Goal: Transaction & Acquisition: Book appointment/travel/reservation

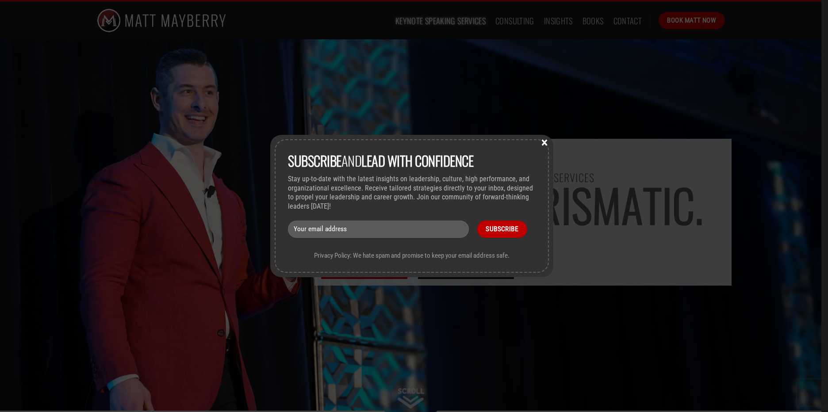
click at [546, 140] on button "×" at bounding box center [544, 142] width 13 height 8
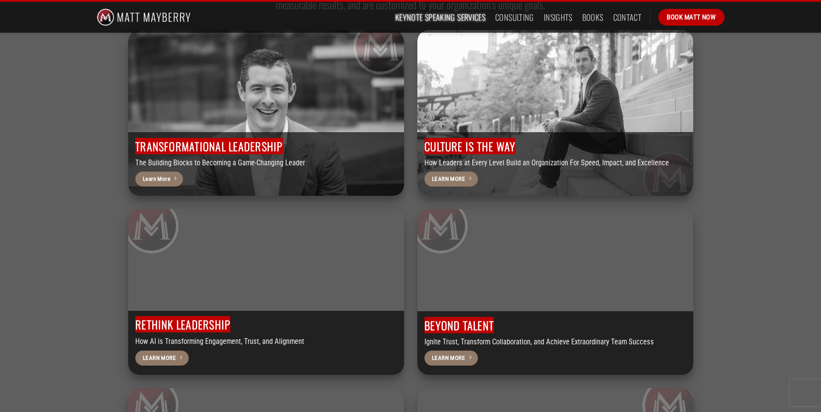
scroll to position [2388, 0]
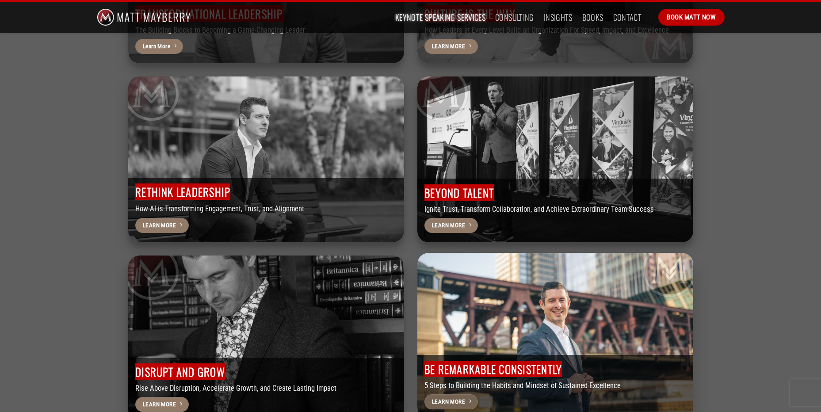
click at [458, 397] on span "Learn More" at bounding box center [448, 401] width 33 height 9
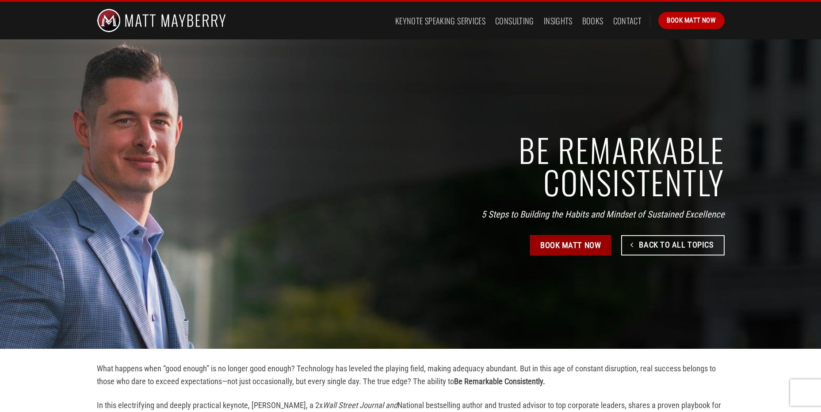
click at [571, 242] on span "Book Matt Now" at bounding box center [570, 245] width 61 height 13
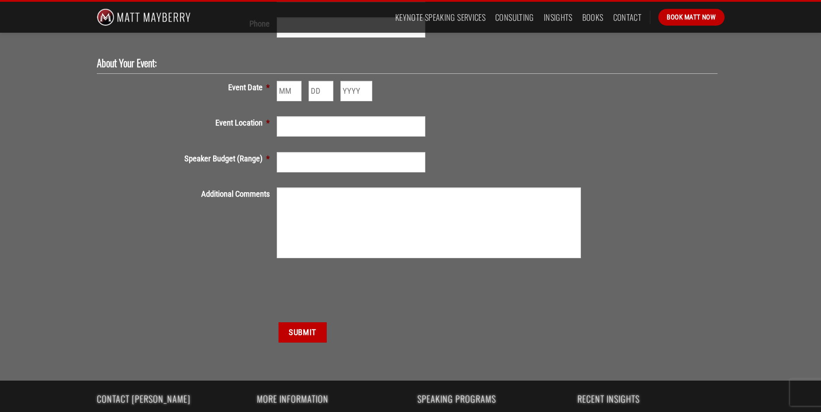
scroll to position [398, 0]
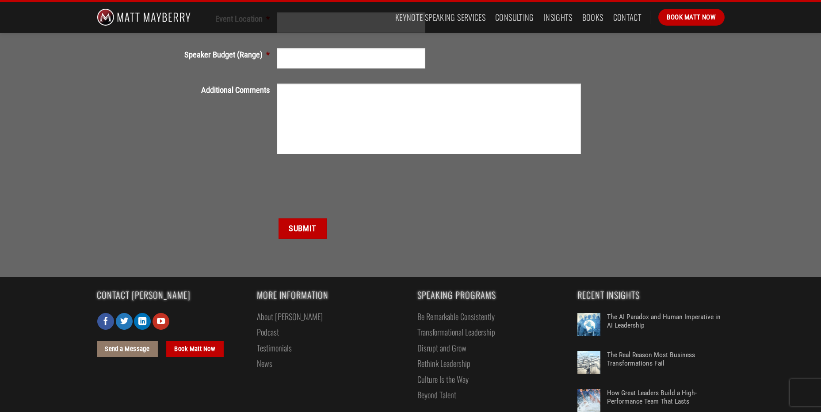
click at [280, 316] on link "About [PERSON_NAME]" at bounding box center [290, 316] width 66 height 15
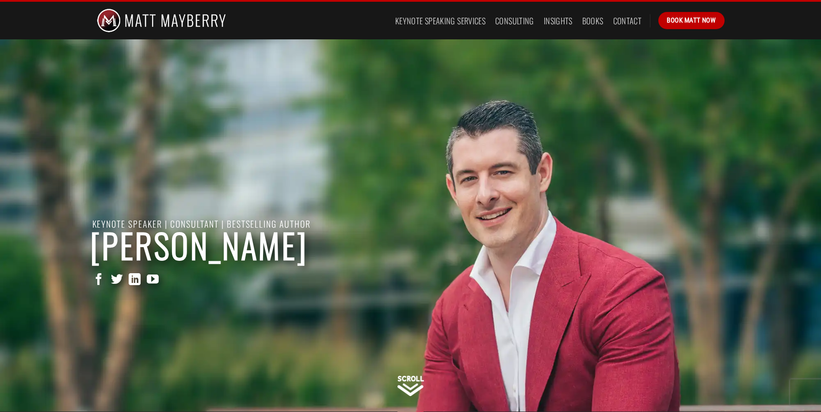
click at [406, 383] on img at bounding box center [411, 386] width 27 height 20
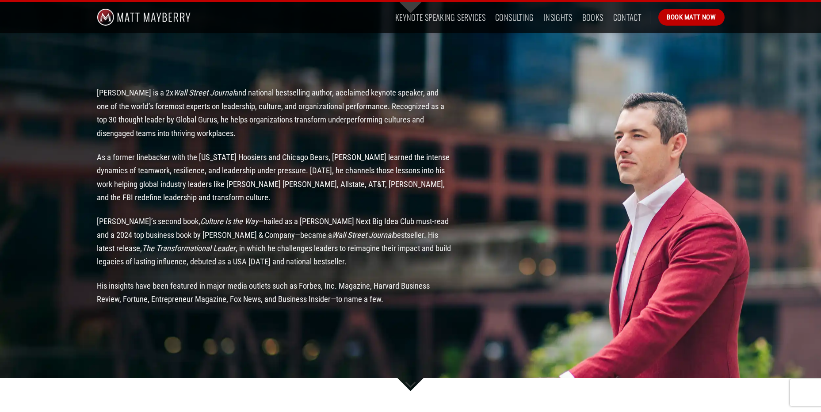
scroll to position [884, 0]
